Goal: Check status: Check status

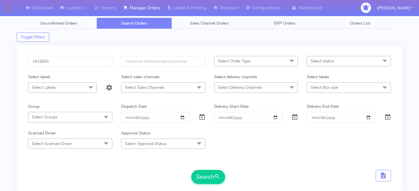
scroll to position [18, 0]
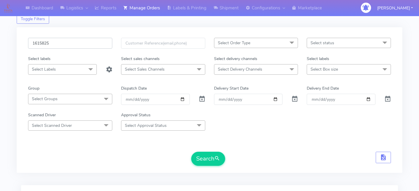
click at [80, 45] on input "1615825" at bounding box center [70, 43] width 84 height 11
paste input "1615903"
type input "1615903"
click at [210, 157] on button "Search" at bounding box center [208, 159] width 34 height 14
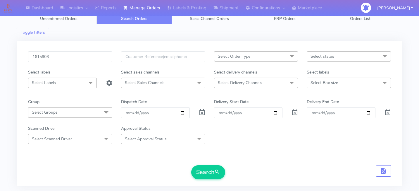
scroll to position [0, 0]
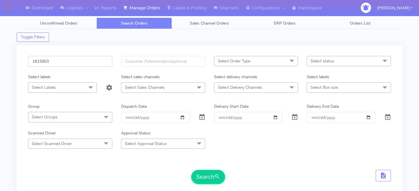
click at [83, 66] on input "1615903" at bounding box center [70, 61] width 84 height 11
paste input "1615924"
type input "1615924"
click at [202, 174] on button "Search" at bounding box center [208, 177] width 34 height 14
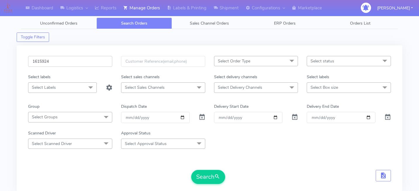
click at [67, 61] on input "1615924" at bounding box center [70, 61] width 84 height 11
paste input "1615929"
type input "1615929"
click at [202, 181] on button "Search" at bounding box center [208, 177] width 34 height 14
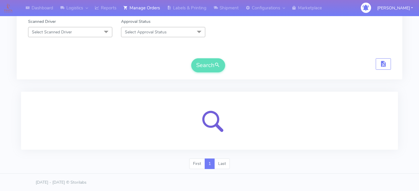
scroll to position [140, 0]
